Goal: Information Seeking & Learning: Compare options

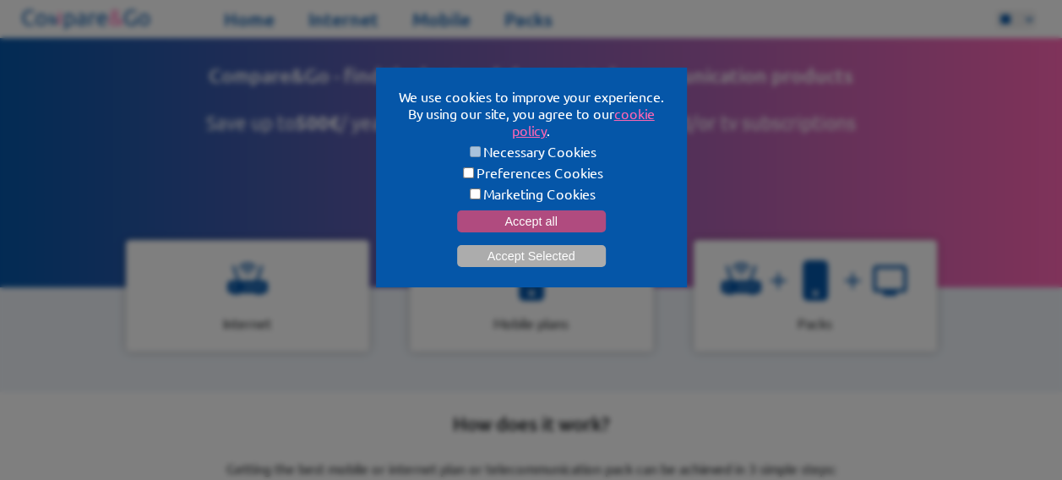
click at [555, 216] on button "Accept all" at bounding box center [531, 221] width 149 height 22
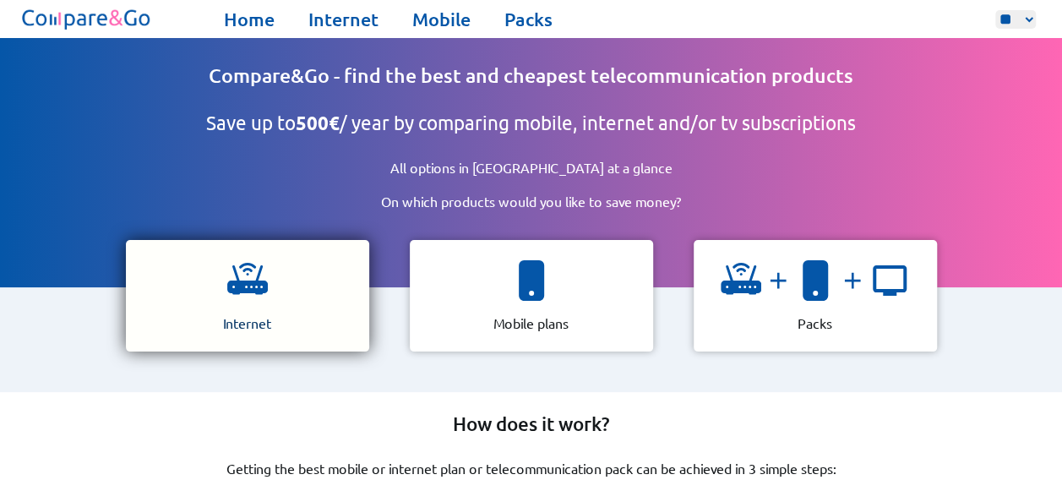
click at [253, 314] on p "Internet" at bounding box center [247, 322] width 48 height 17
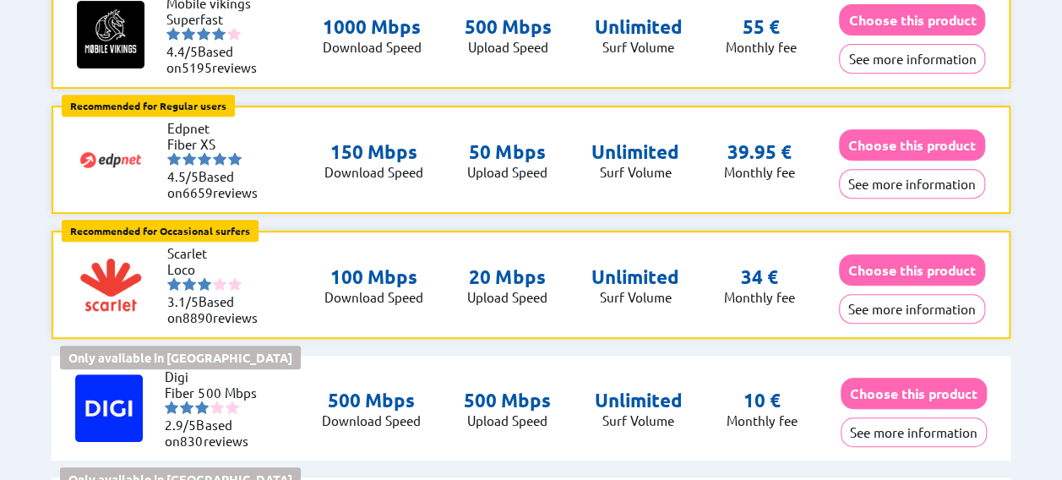
scroll to position [338, 0]
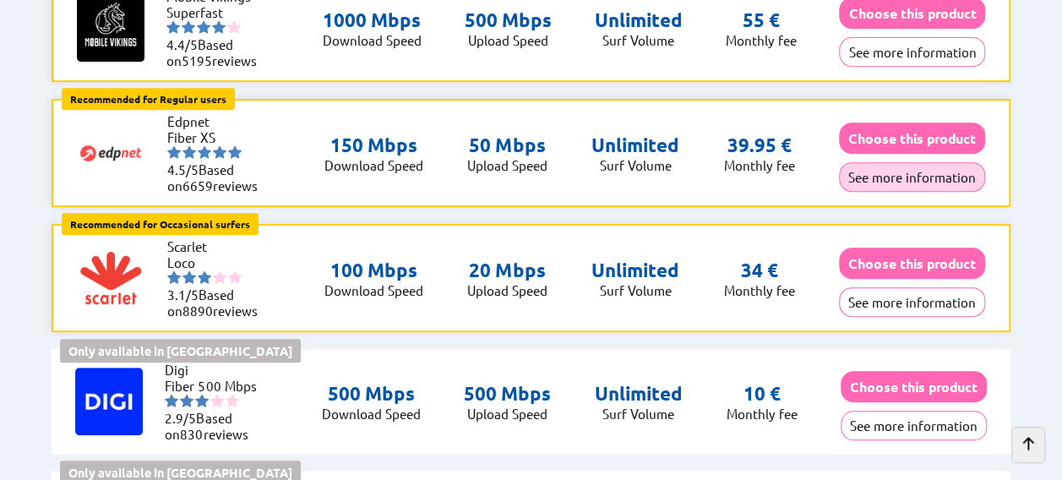
click at [892, 171] on button "See more information" at bounding box center [912, 177] width 146 height 30
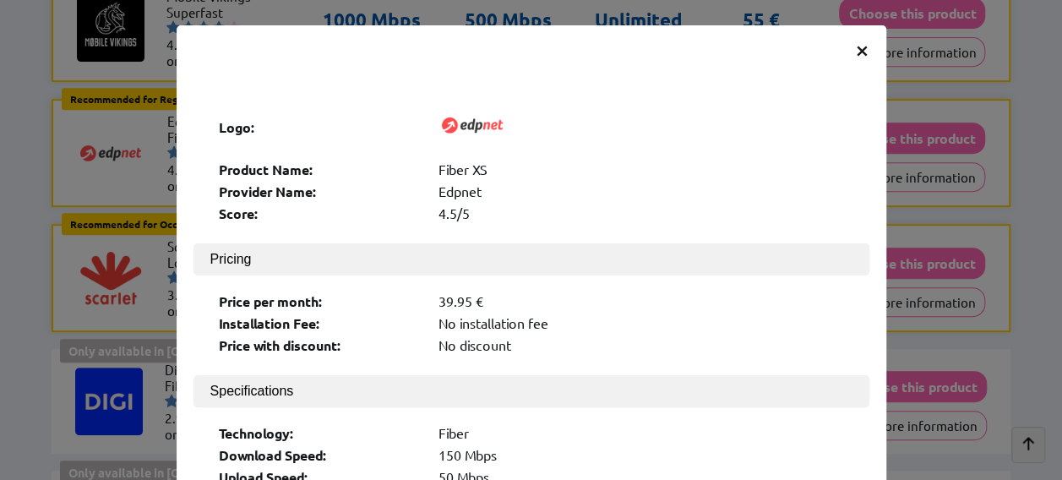
click at [857, 47] on span "×" at bounding box center [862, 49] width 14 height 30
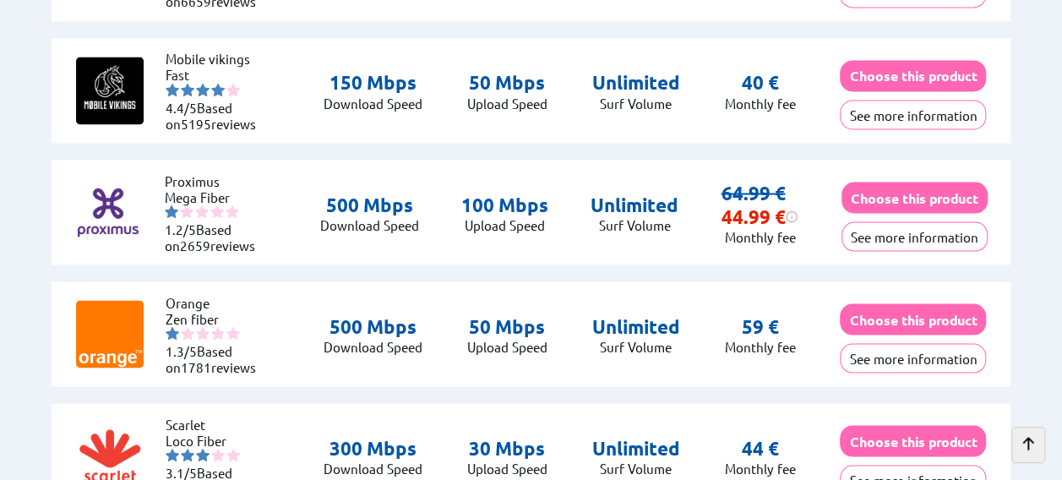
scroll to position [1521, 0]
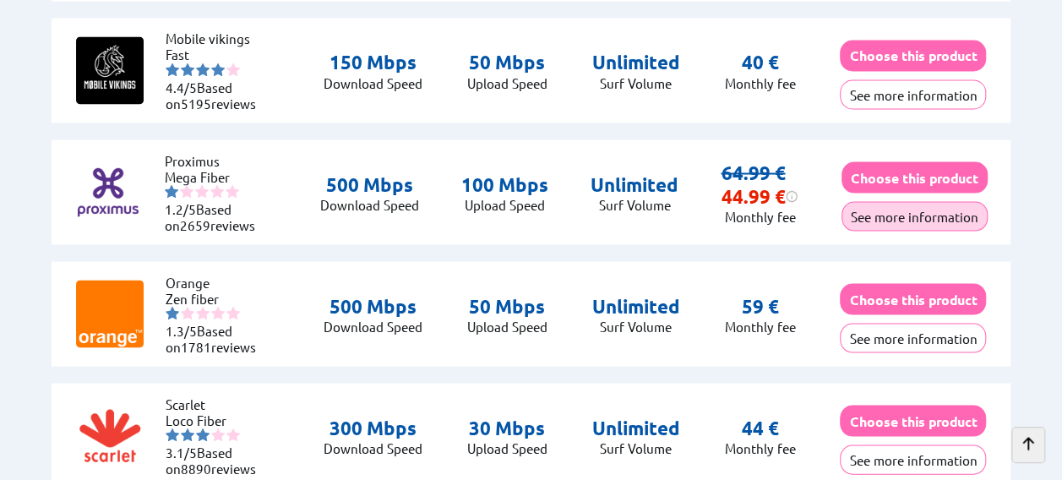
click at [917, 210] on button "See more information" at bounding box center [914, 216] width 146 height 30
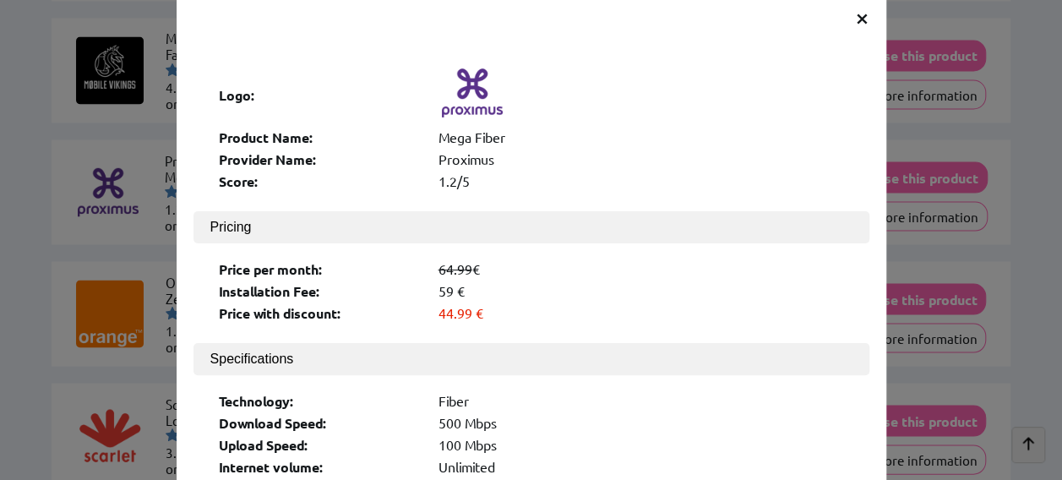
scroll to position [0, 0]
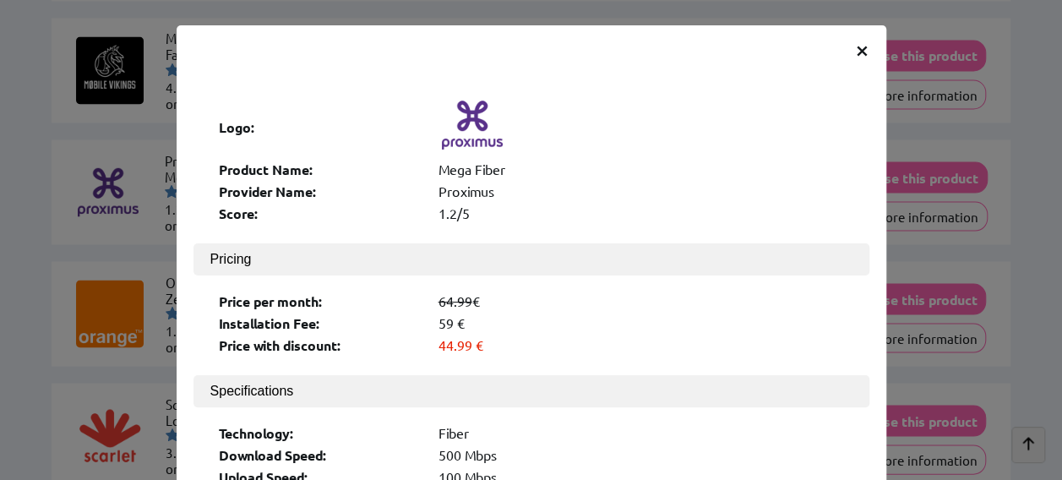
click at [857, 51] on span "×" at bounding box center [862, 49] width 14 height 30
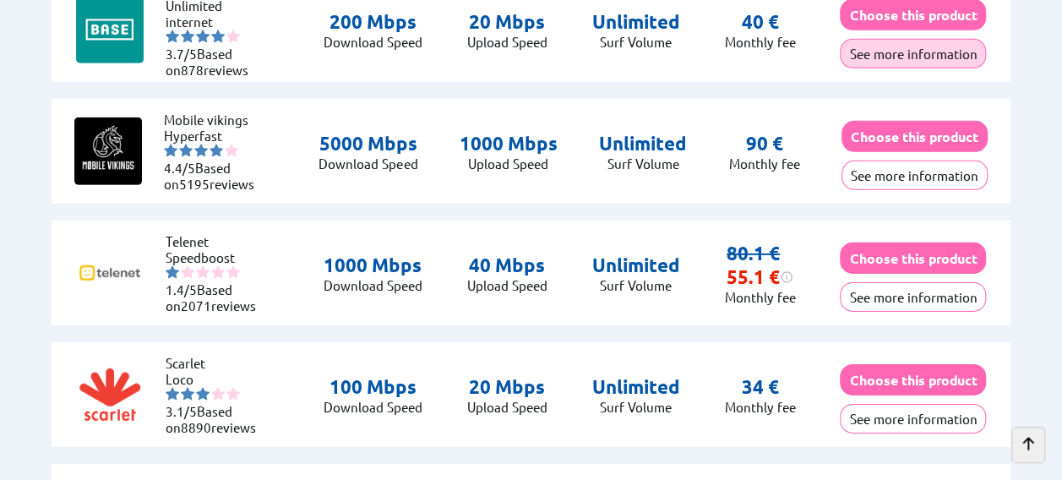
scroll to position [2788, 0]
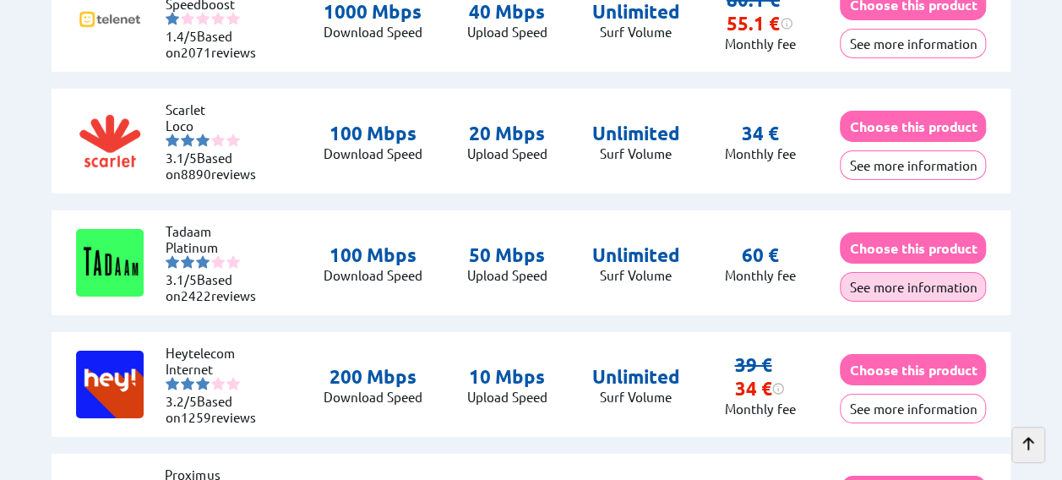
click at [921, 283] on button "See more information" at bounding box center [913, 287] width 146 height 30
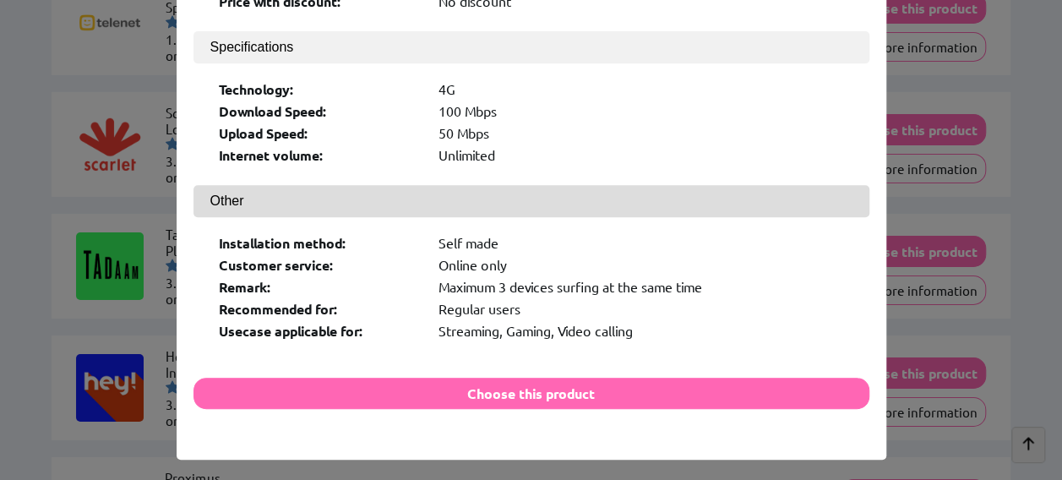
scroll to position [346, 0]
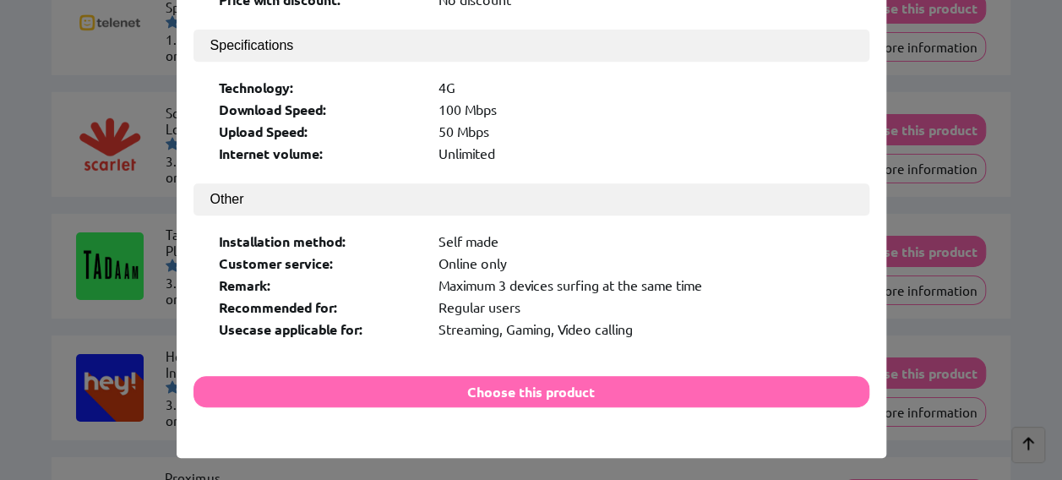
click at [1028, 72] on div "× Logo: Product Name: Platinum Provider Name: Tadaam Score: 3.1/5 Pricing Price…" at bounding box center [531, 240] width 1062 height 480
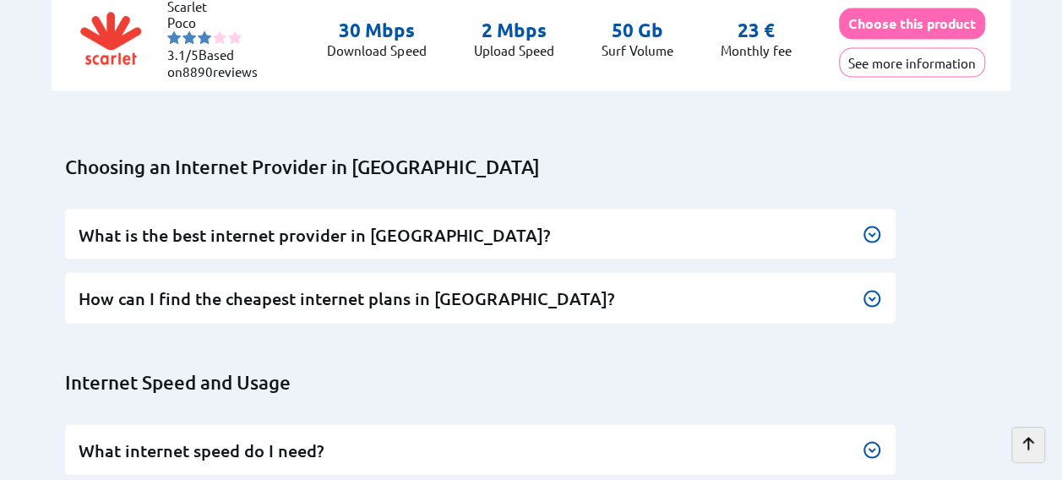
scroll to position [4727, 0]
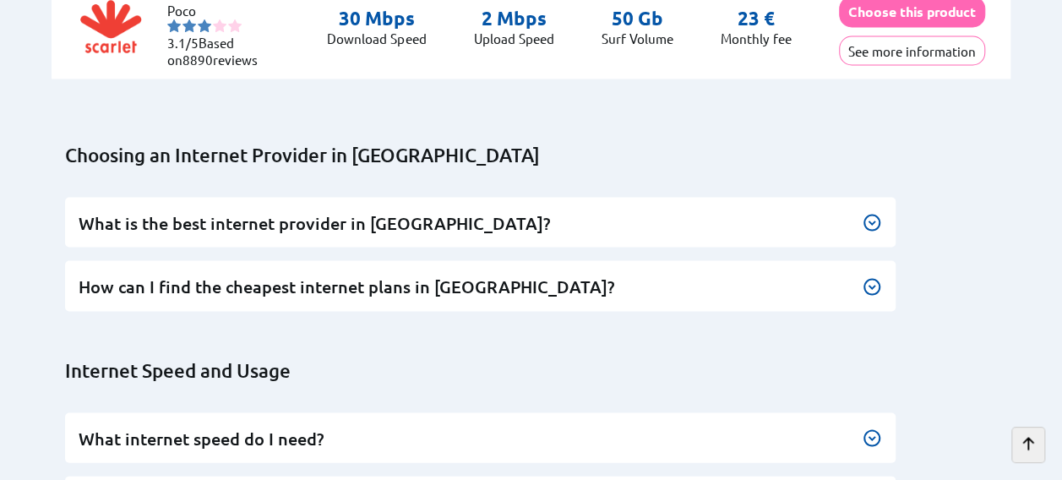
click at [875, 214] on img at bounding box center [872, 222] width 20 height 20
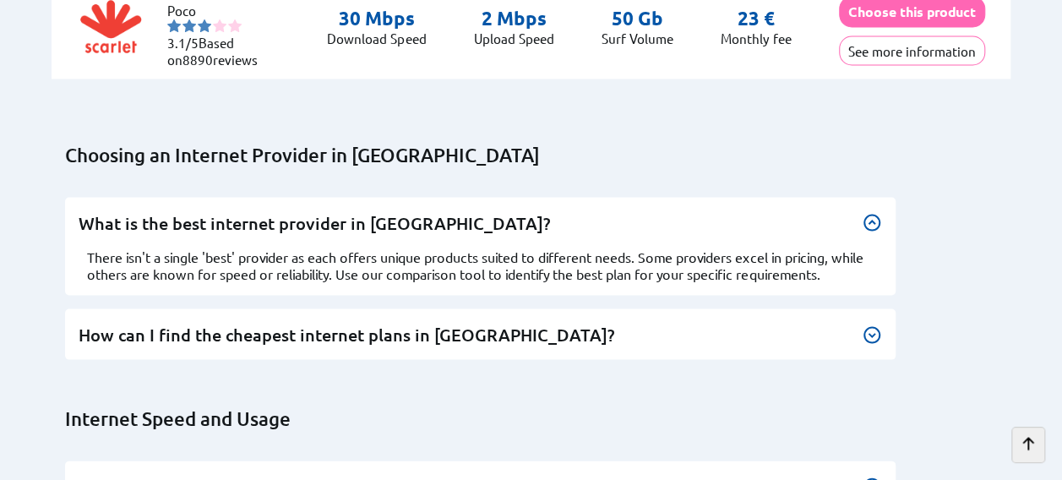
click at [871, 324] on img at bounding box center [872, 334] width 20 height 20
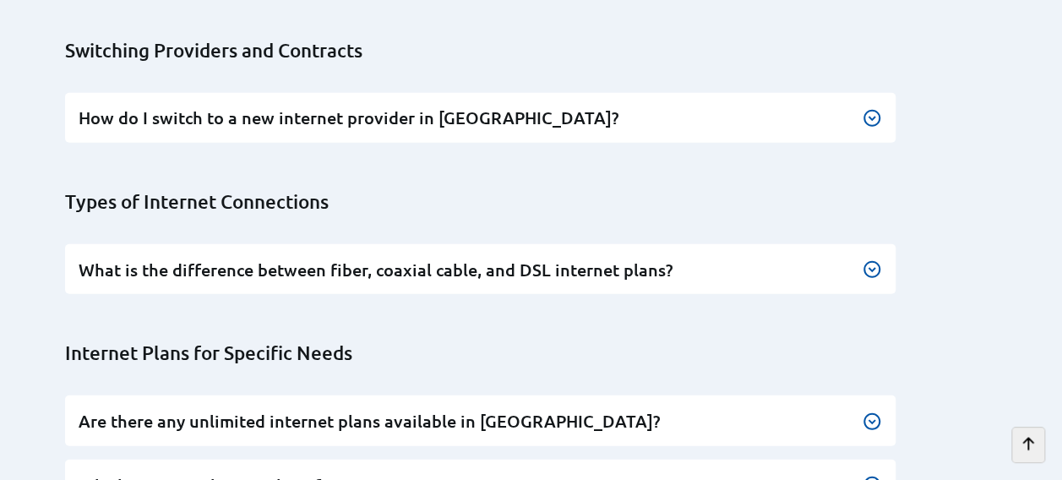
scroll to position [5403, 0]
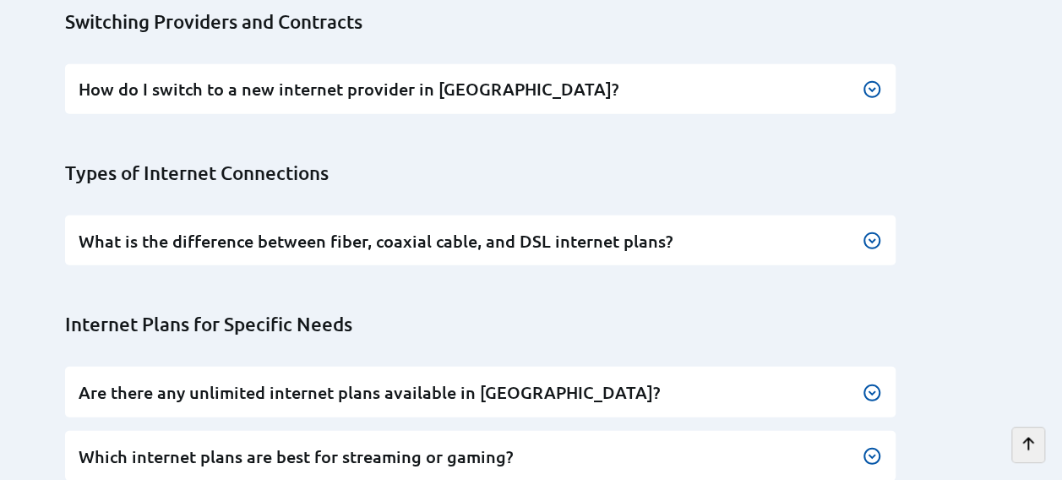
click at [876, 231] on img at bounding box center [872, 241] width 20 height 20
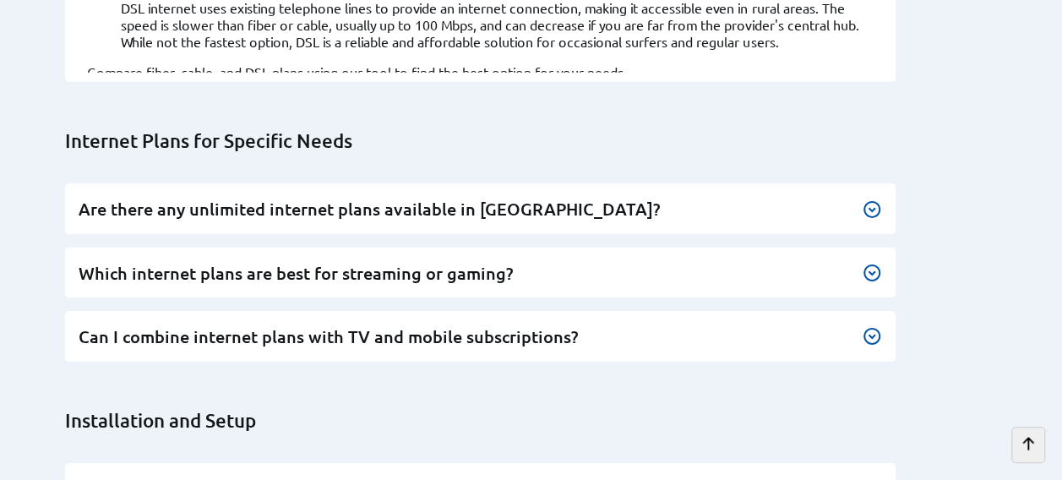
scroll to position [5826, 0]
click at [872, 263] on img at bounding box center [872, 273] width 20 height 20
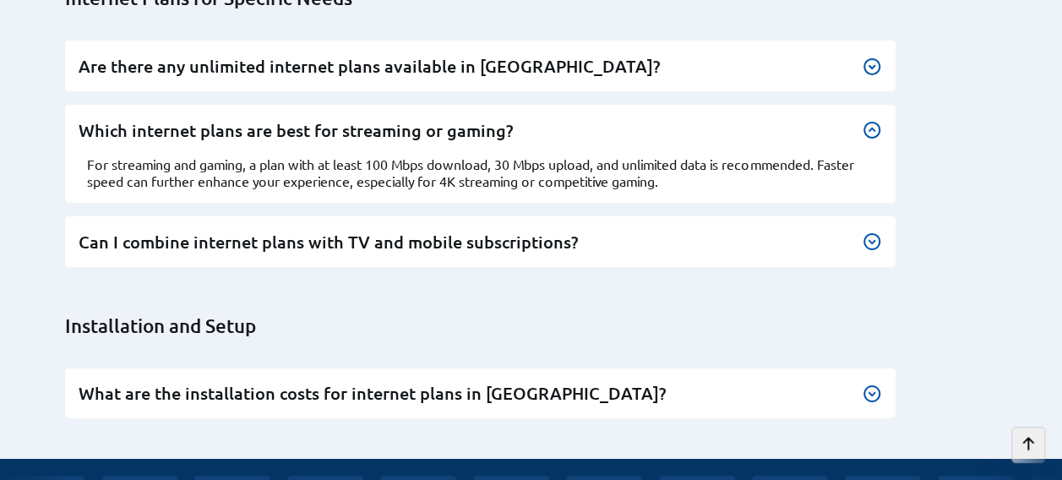
scroll to position [5995, 0]
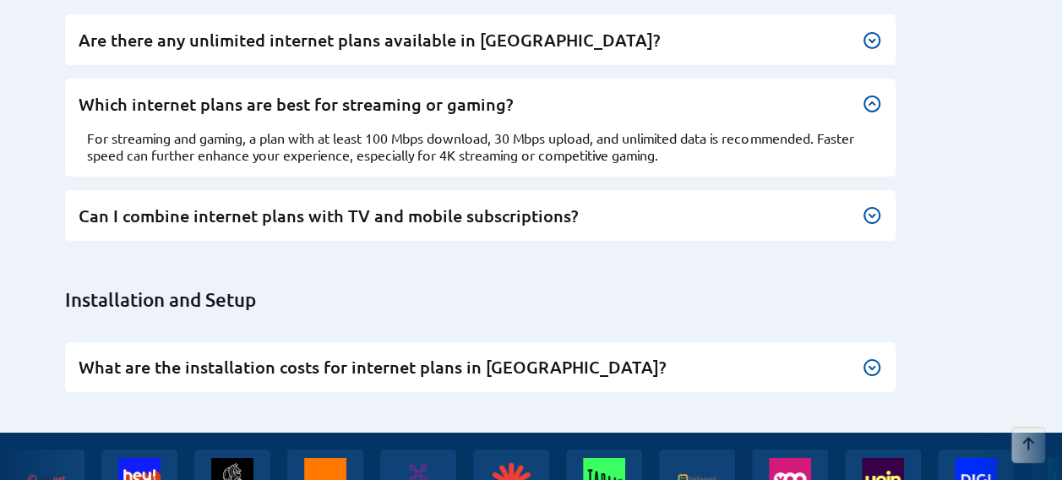
click at [875, 205] on img at bounding box center [872, 215] width 20 height 20
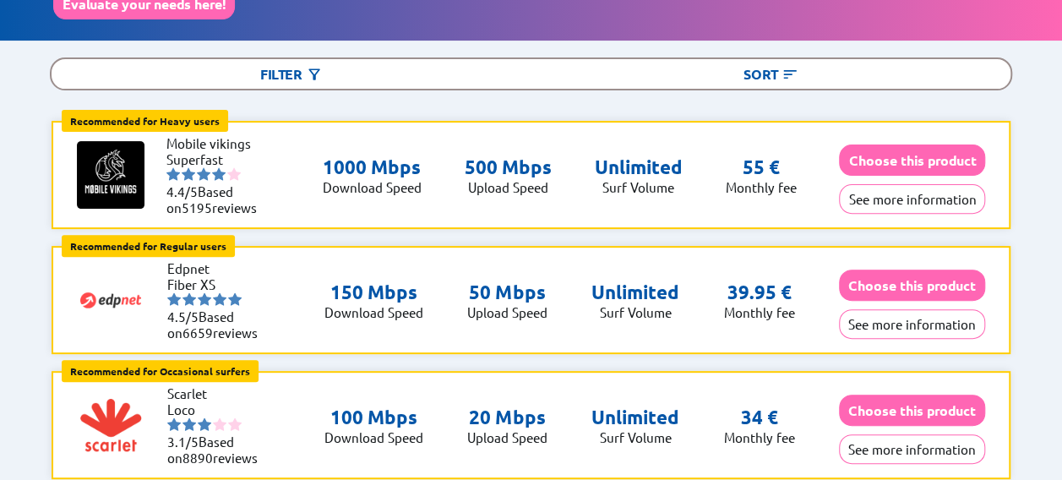
scroll to position [0, 0]
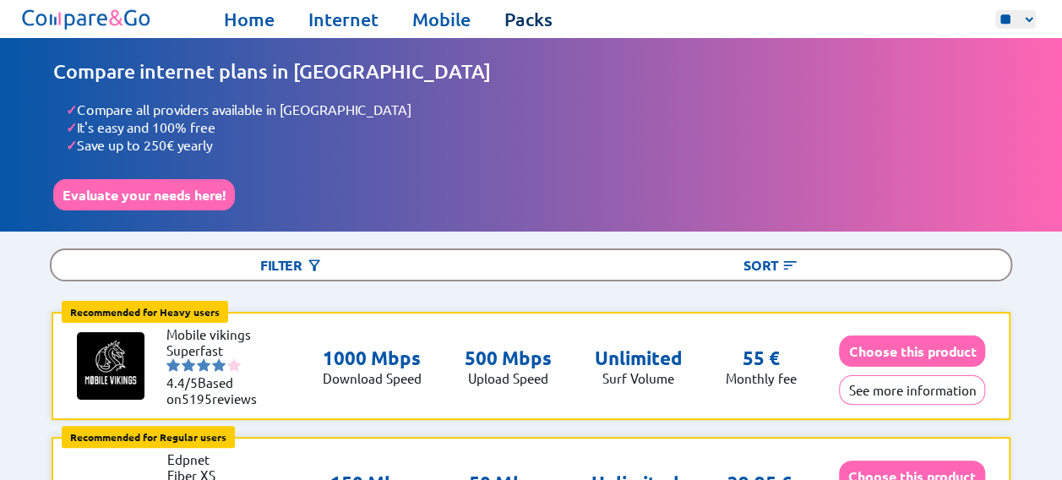
click at [536, 18] on link "Packs" at bounding box center [528, 20] width 48 height 24
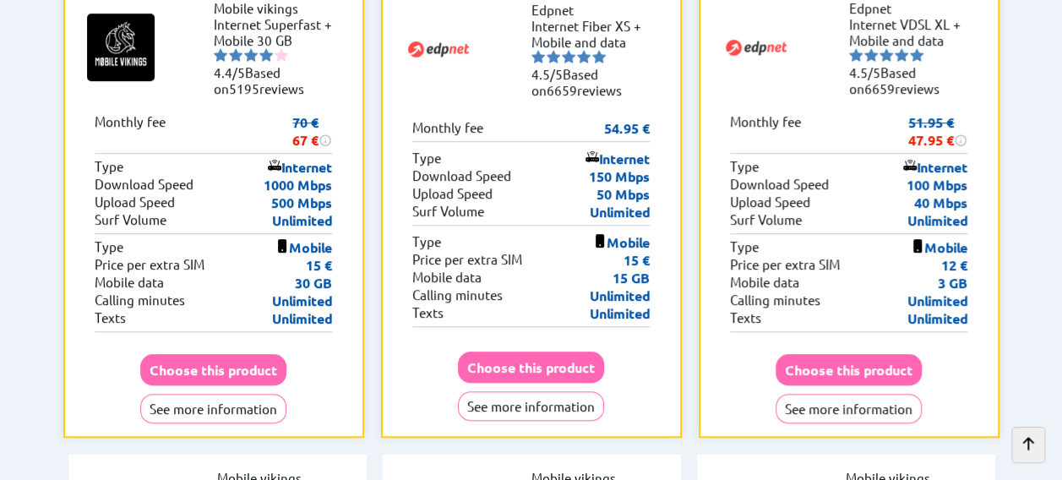
scroll to position [338, 0]
